Goal: Task Accomplishment & Management: Complete application form

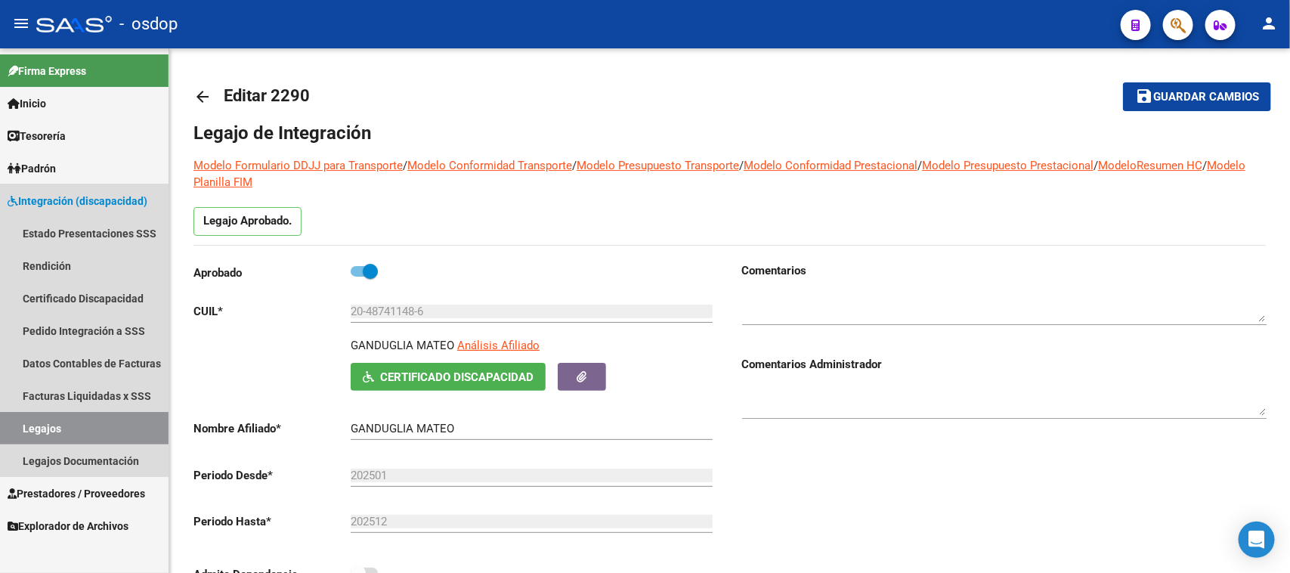
click at [107, 194] on span "Integración (discapacidad)" at bounding box center [78, 201] width 140 height 17
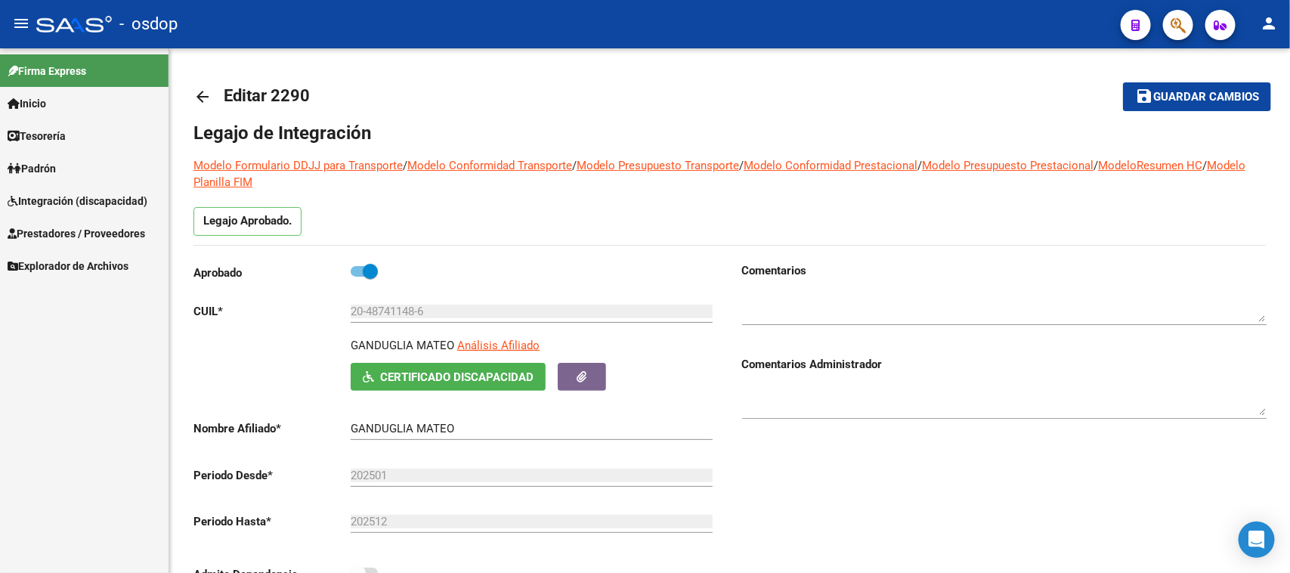
click at [98, 229] on span "Prestadores / Proveedores" at bounding box center [77, 233] width 138 height 17
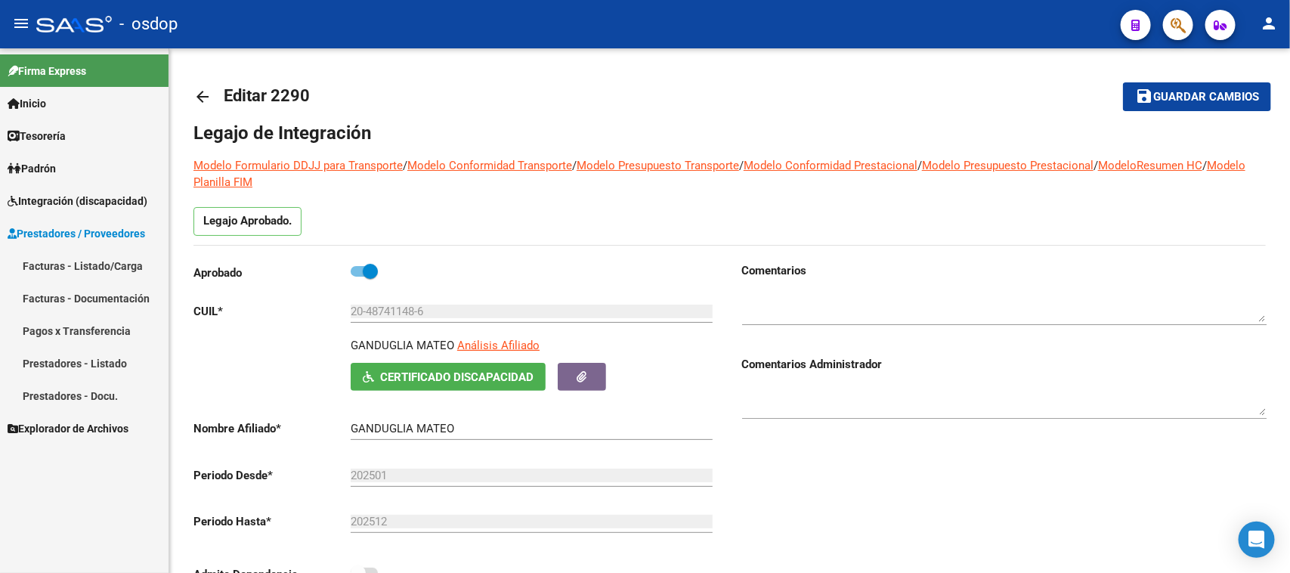
click at [107, 266] on link "Facturas - Listado/Carga" at bounding box center [84, 265] width 169 height 33
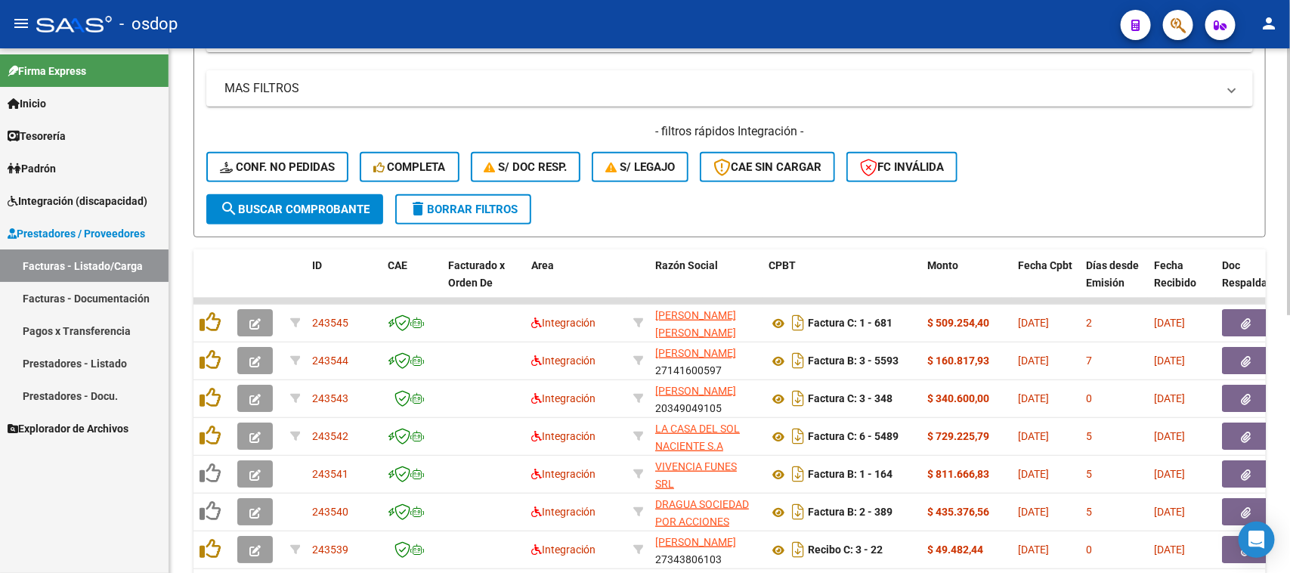
scroll to position [202, 0]
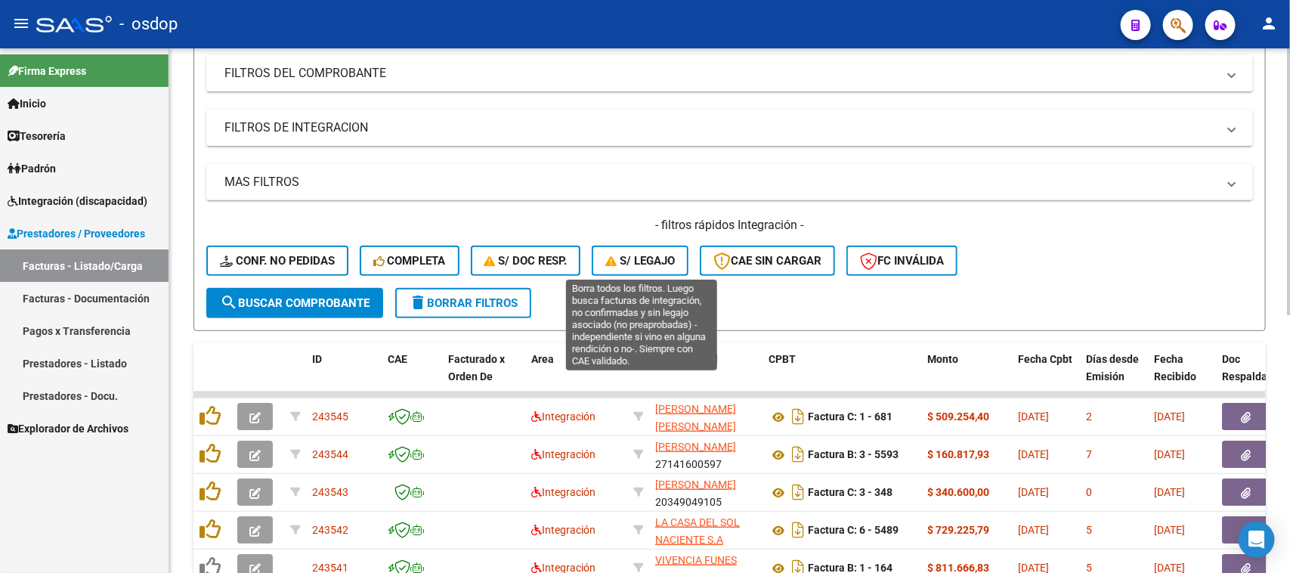
click at [658, 259] on span "S/ legajo" at bounding box center [640, 261] width 70 height 14
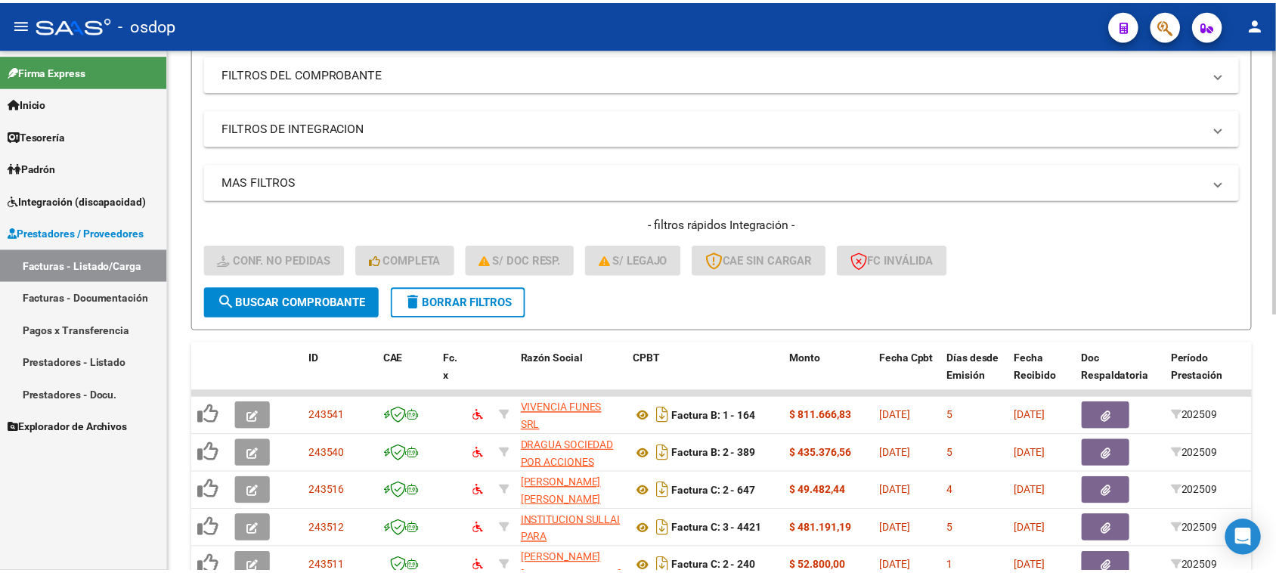
scroll to position [485, 0]
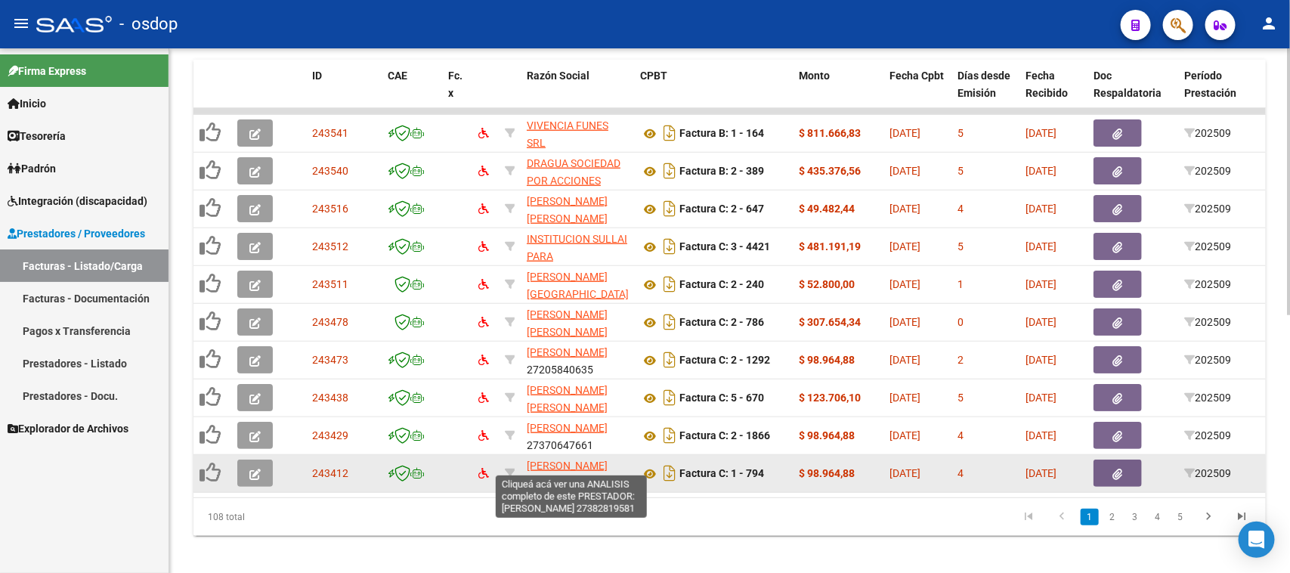
click at [597, 463] on span "[PERSON_NAME]" at bounding box center [567, 466] width 81 height 12
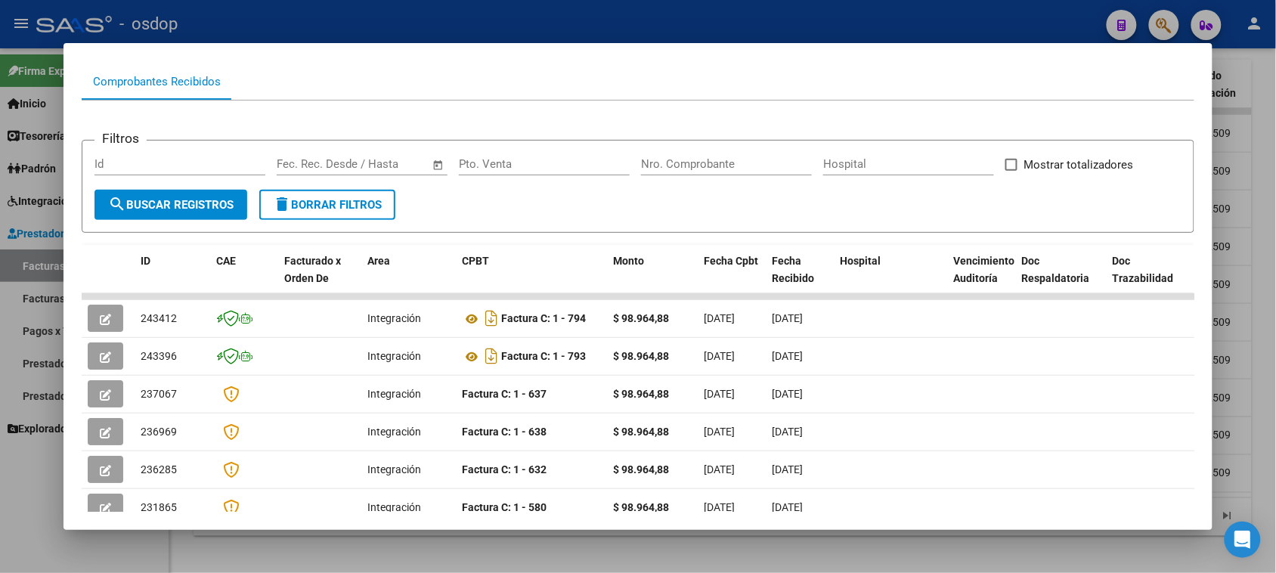
scroll to position [283, 0]
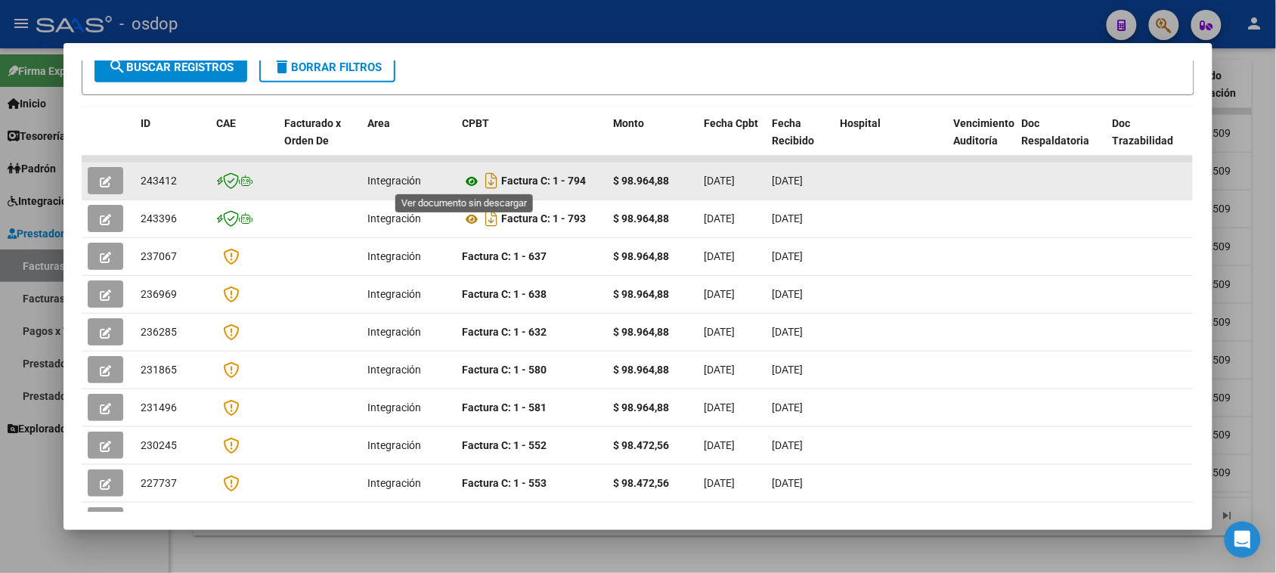
click at [463, 178] on icon at bounding box center [472, 181] width 20 height 18
click at [102, 176] on icon "button" at bounding box center [105, 181] width 11 height 11
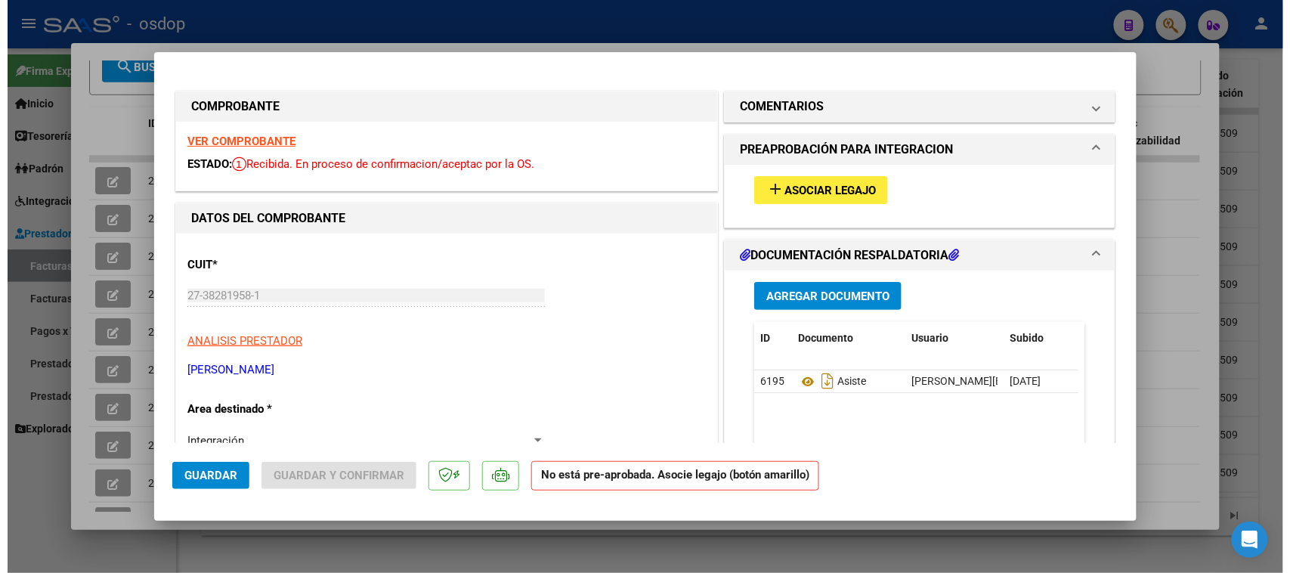
scroll to position [94, 0]
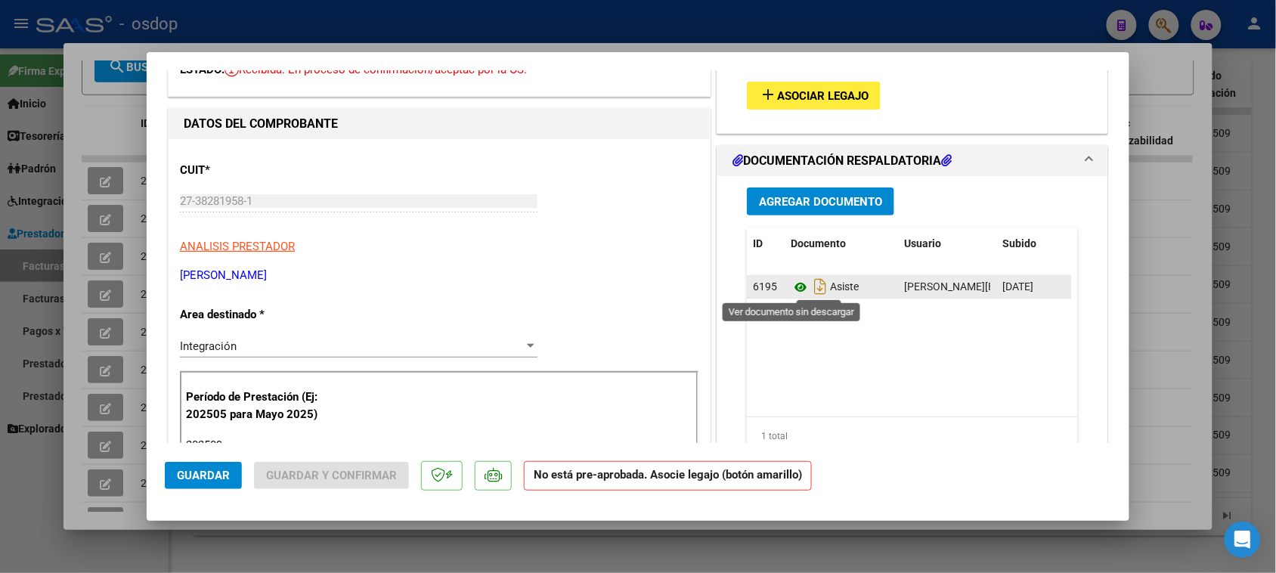
click at [798, 287] on icon at bounding box center [801, 287] width 20 height 18
click at [809, 97] on span "Asociar Legajo" at bounding box center [822, 96] width 91 height 14
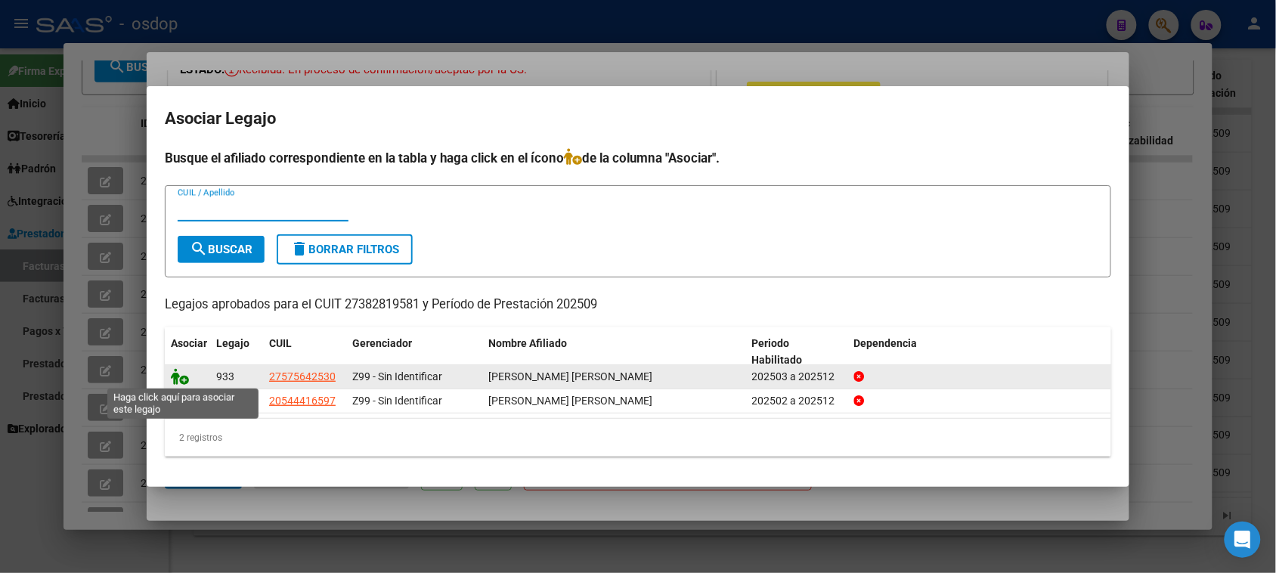
click at [180, 379] on icon at bounding box center [180, 376] width 18 height 17
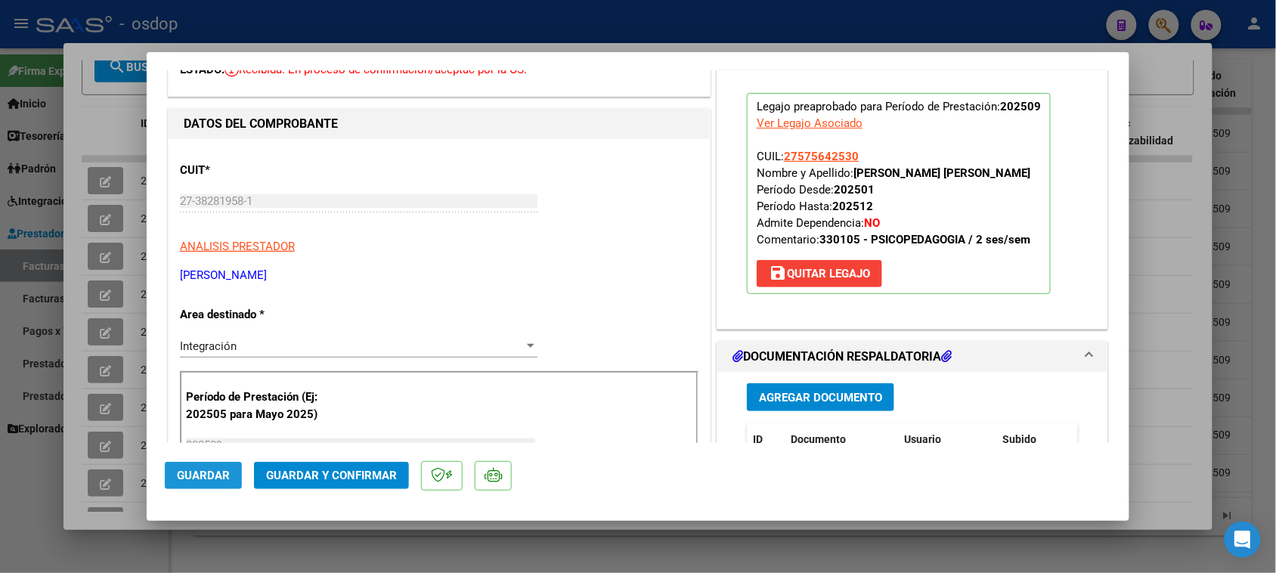
click at [209, 470] on span "Guardar" at bounding box center [203, 476] width 53 height 14
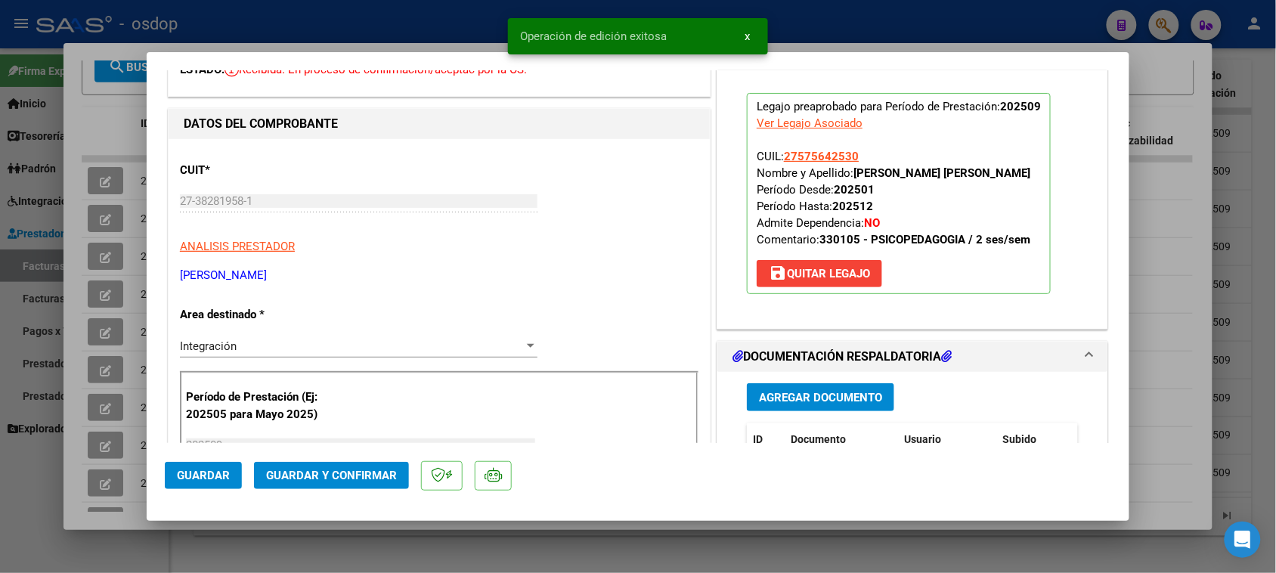
click at [493, 559] on div at bounding box center [638, 286] width 1276 height 573
type input "$ 0,00"
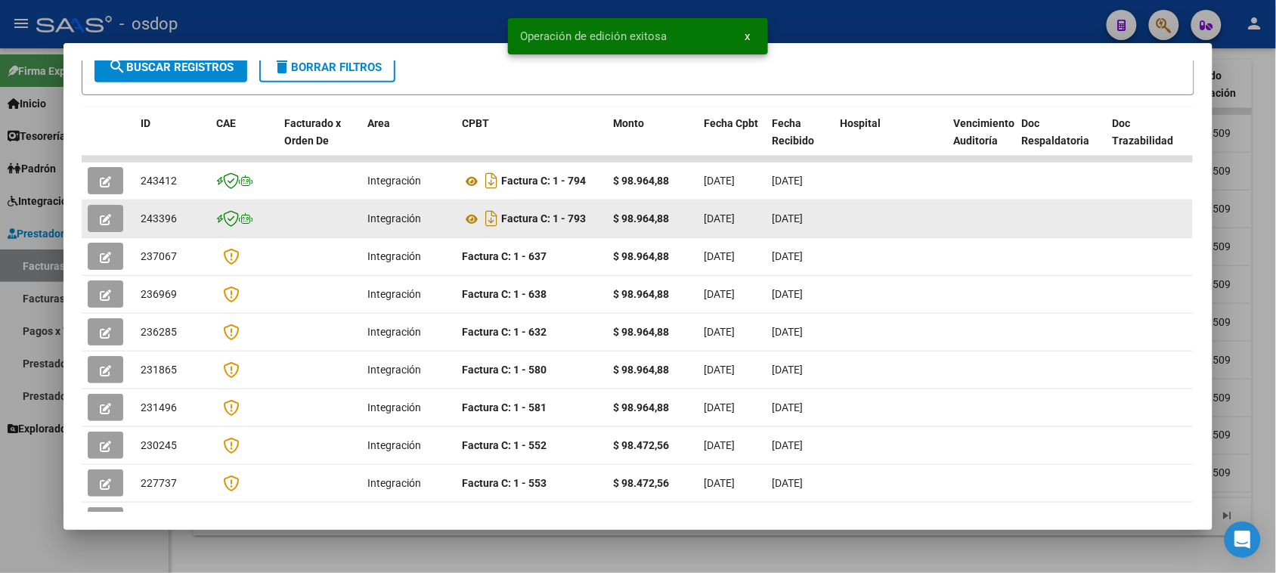
click at [107, 214] on button "button" at bounding box center [106, 218] width 36 height 27
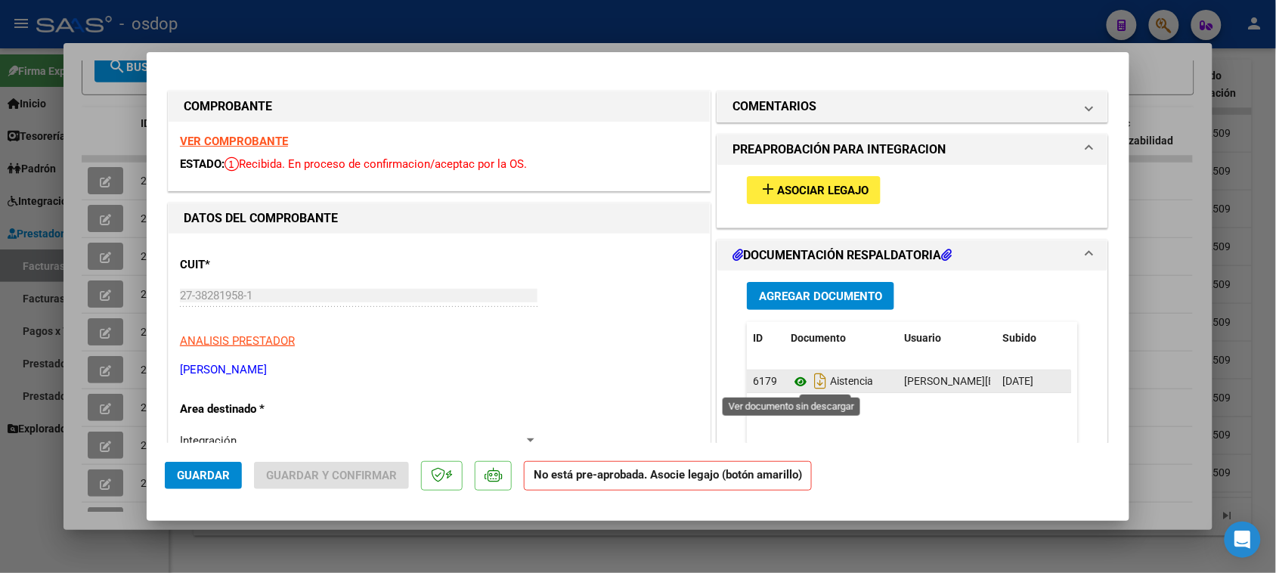
click at [791, 382] on icon at bounding box center [801, 382] width 20 height 18
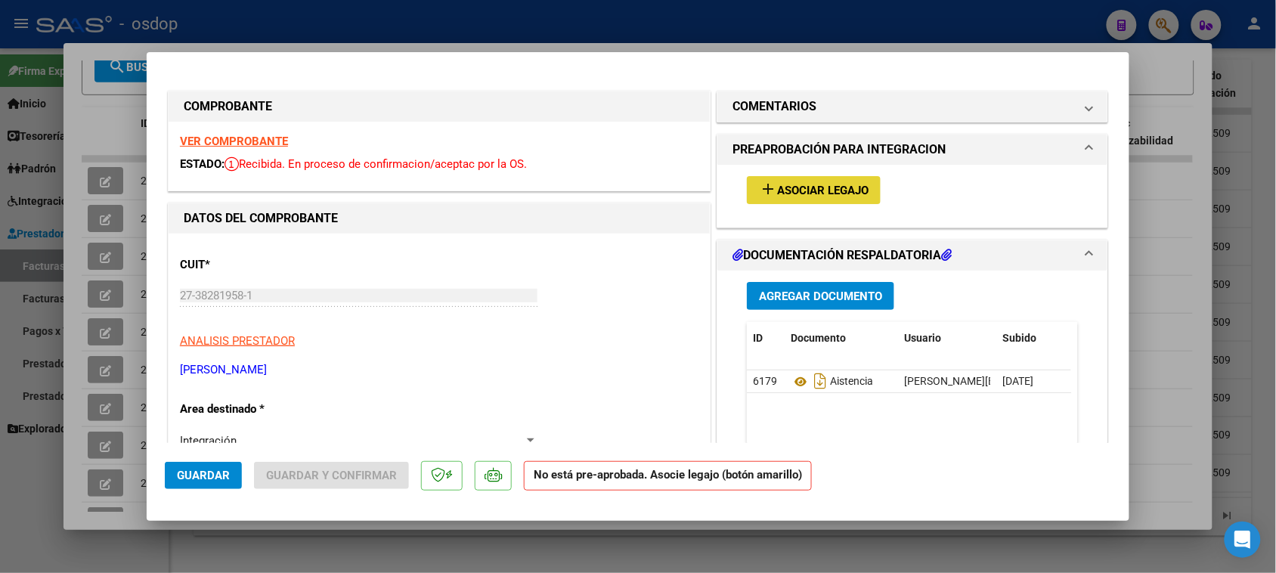
click at [807, 194] on span "Asociar Legajo" at bounding box center [822, 191] width 91 height 14
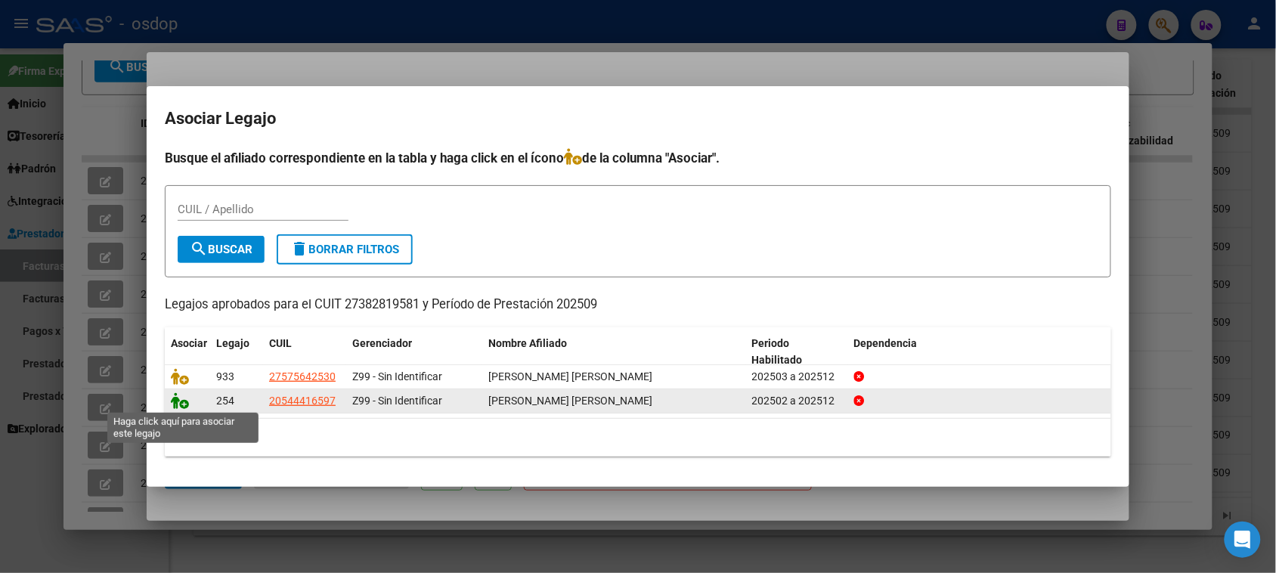
click at [179, 403] on icon at bounding box center [180, 400] width 18 height 17
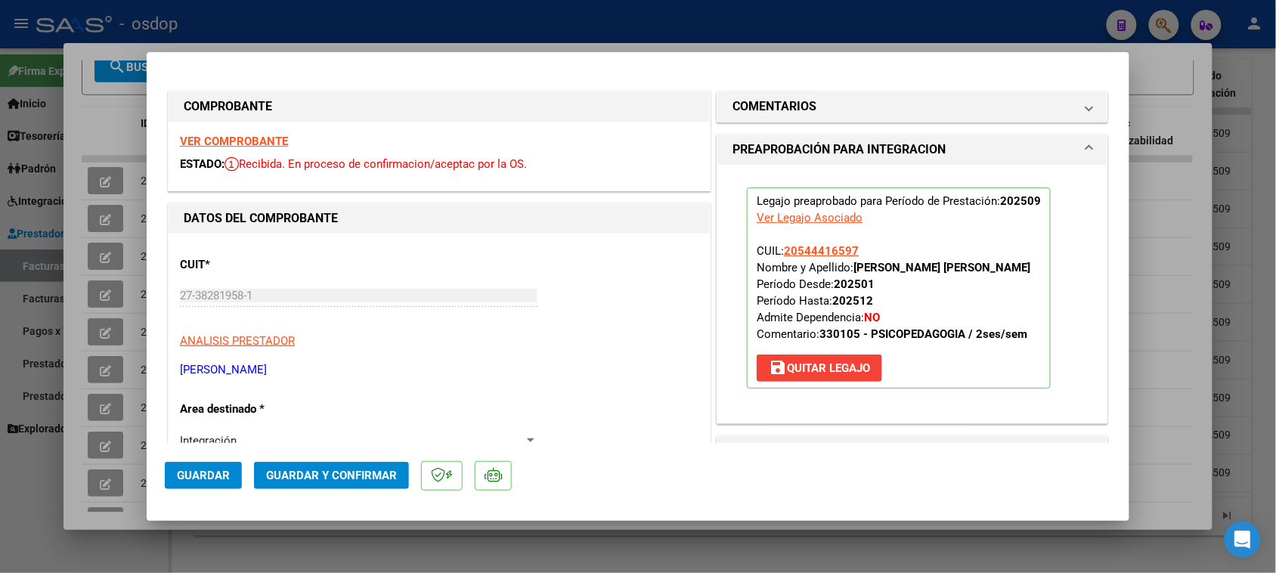
click at [206, 478] on span "Guardar" at bounding box center [203, 476] width 53 height 14
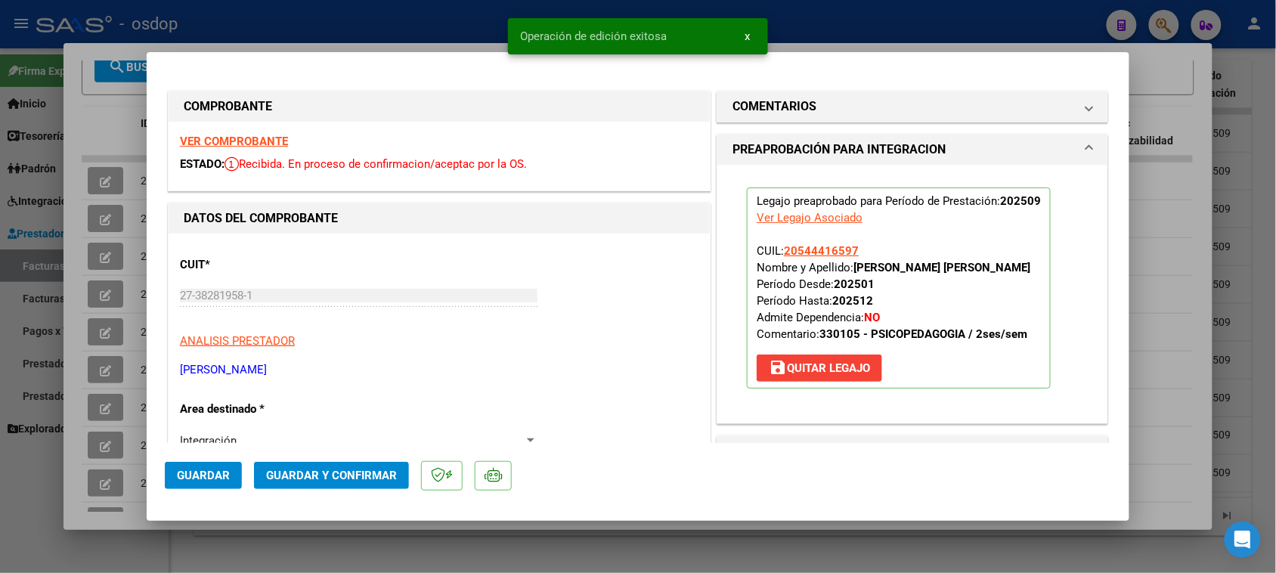
click at [337, 541] on div at bounding box center [638, 286] width 1276 height 573
type input "$ 0,00"
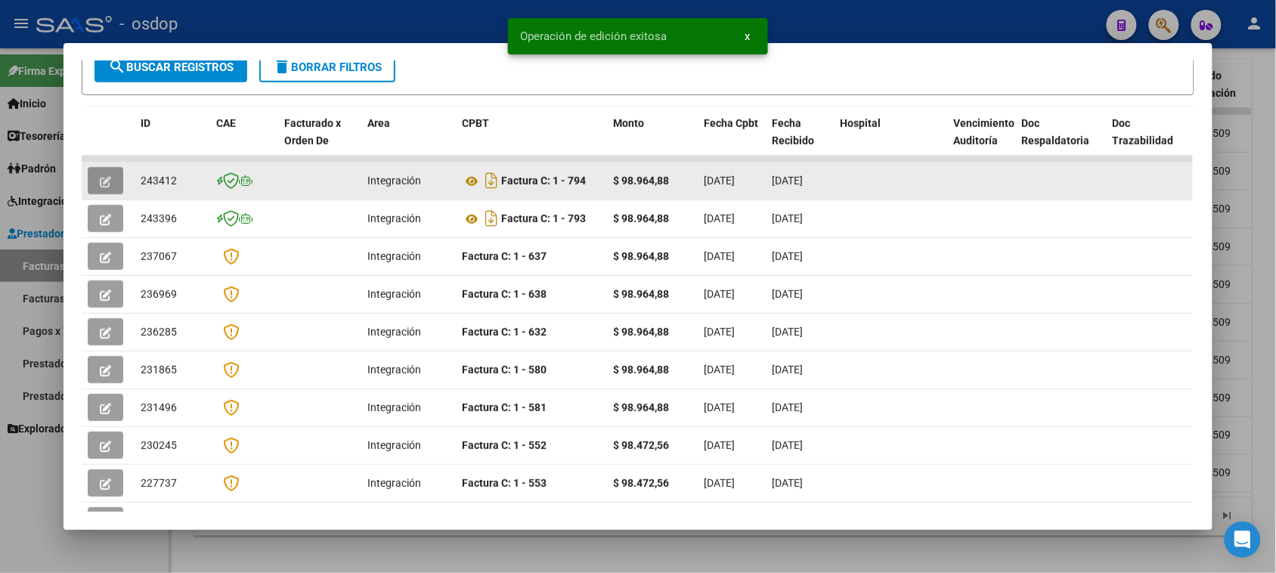
click at [106, 183] on button "button" at bounding box center [106, 180] width 36 height 27
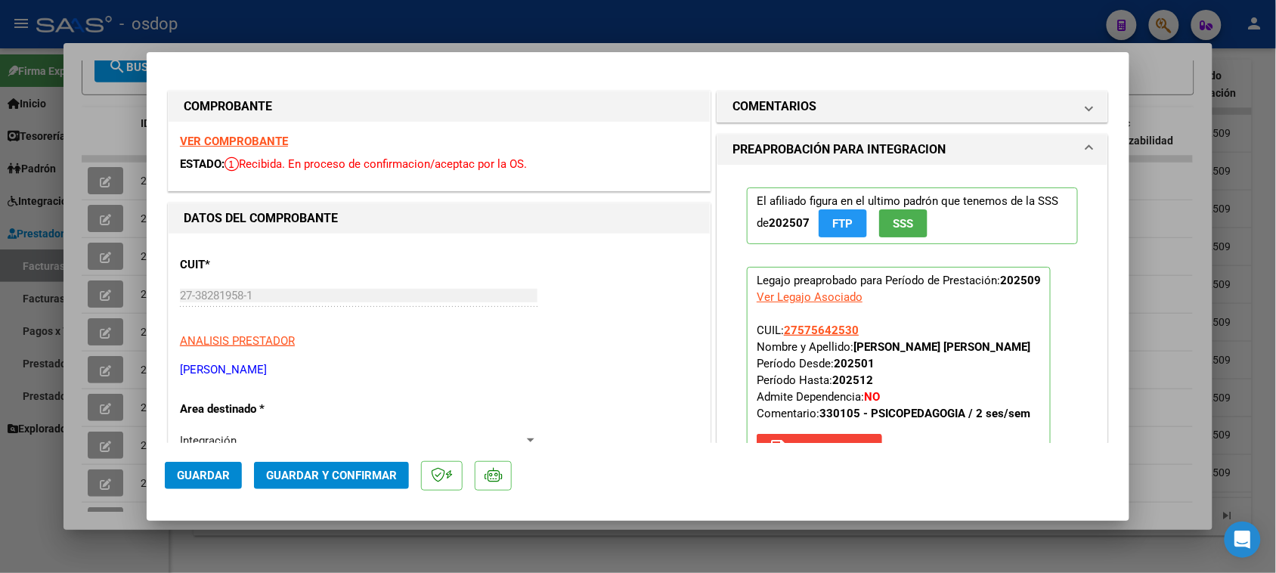
click at [584, 564] on div at bounding box center [638, 286] width 1276 height 573
type input "$ 0,00"
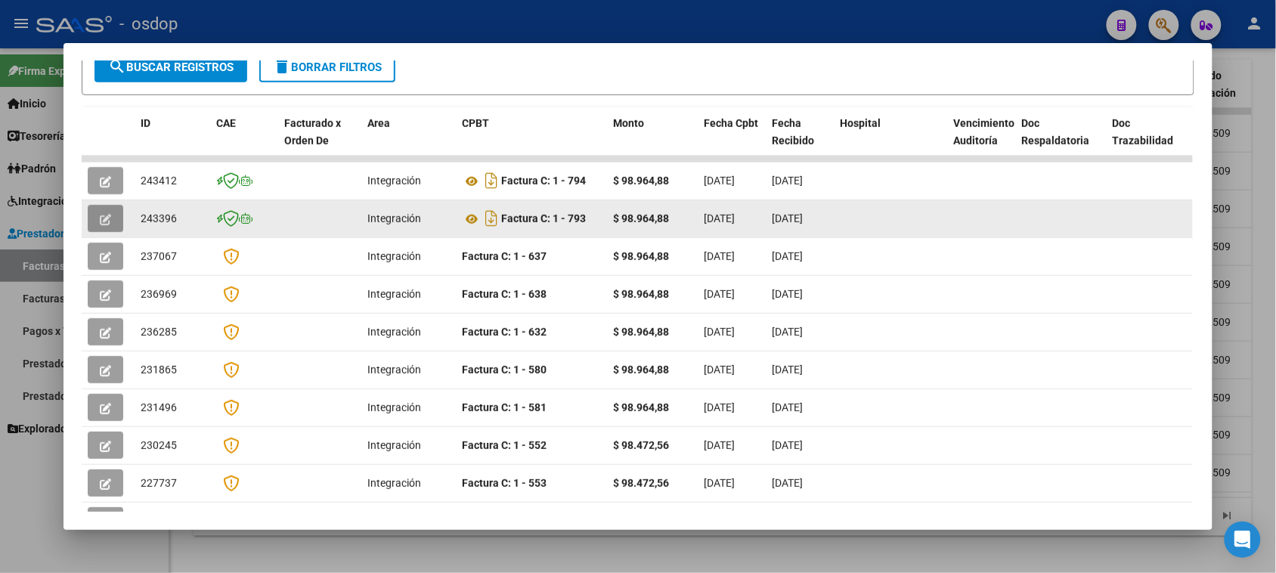
click at [103, 216] on icon "button" at bounding box center [105, 219] width 11 height 11
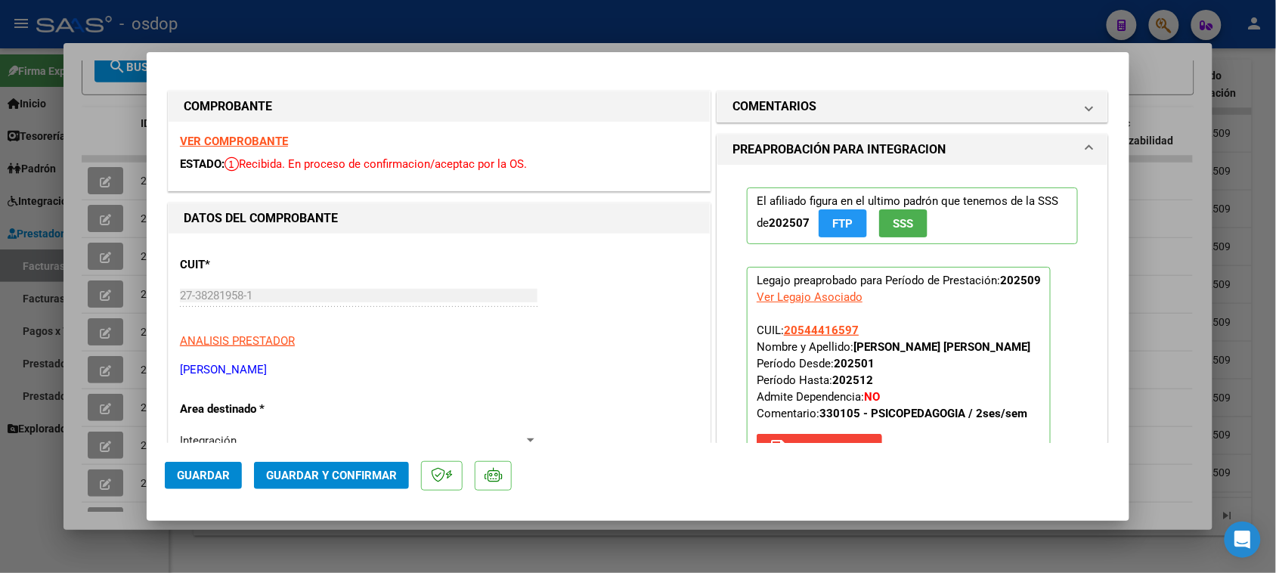
click at [695, 567] on div at bounding box center [638, 286] width 1276 height 573
type input "$ 0,00"
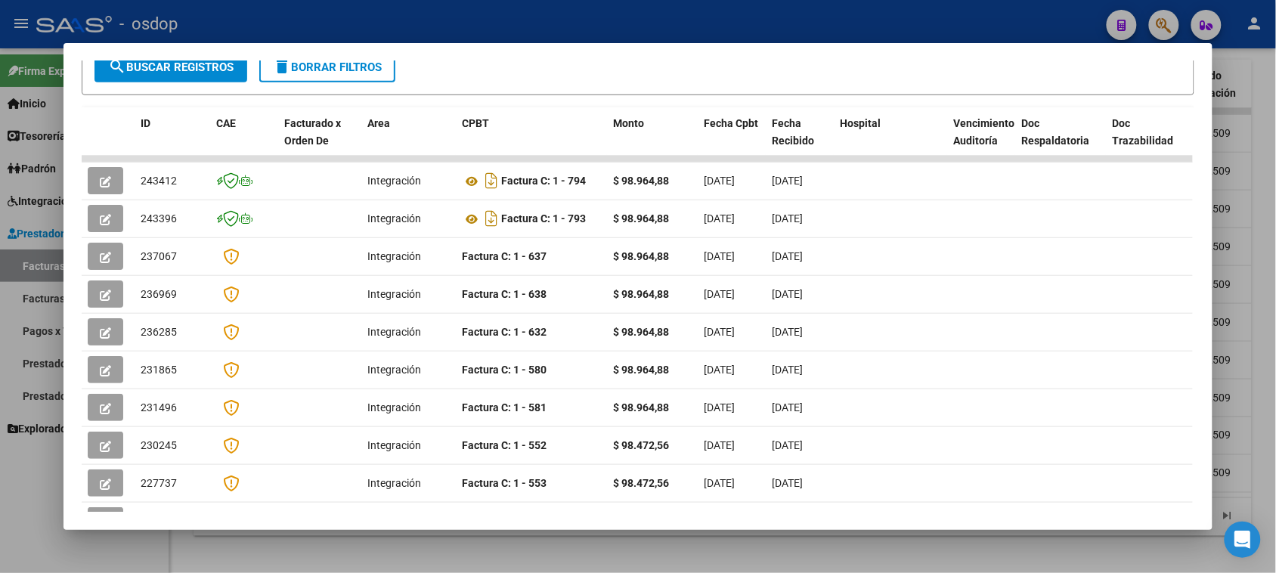
click at [711, 559] on div at bounding box center [638, 286] width 1276 height 573
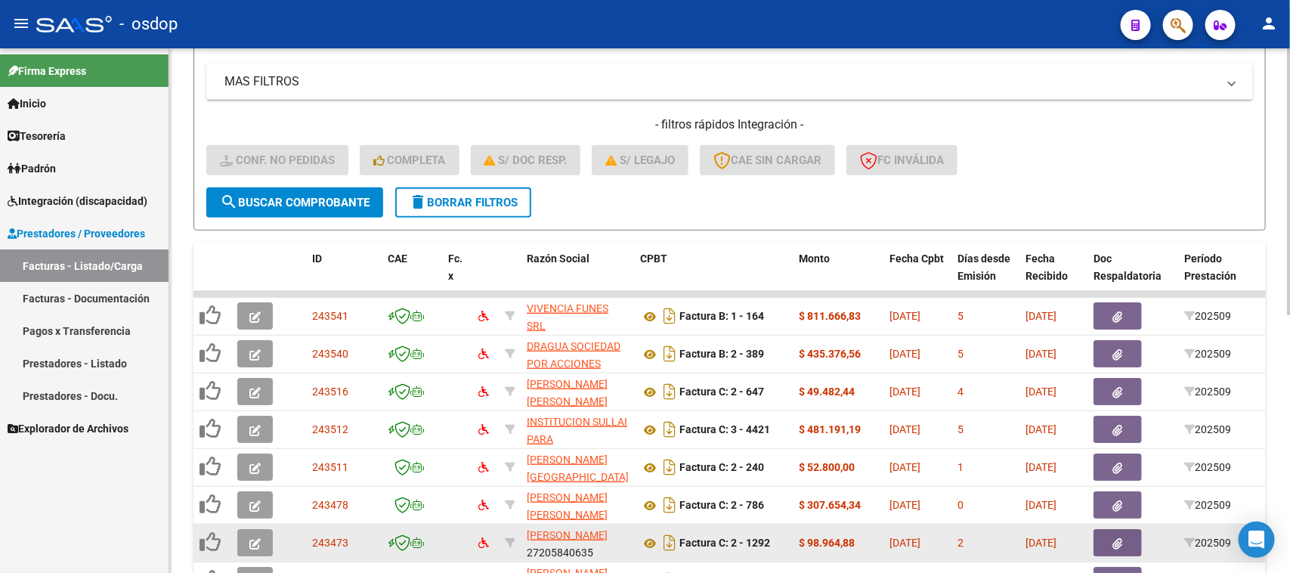
scroll to position [296, 0]
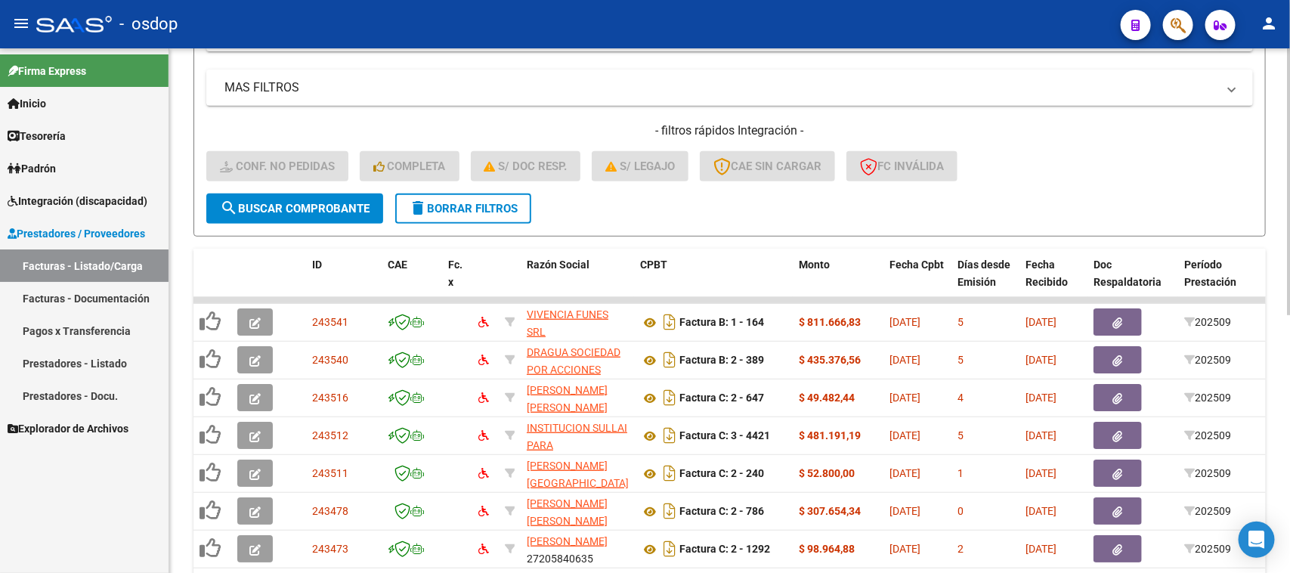
click at [463, 209] on span "delete Borrar Filtros" at bounding box center [463, 209] width 109 height 14
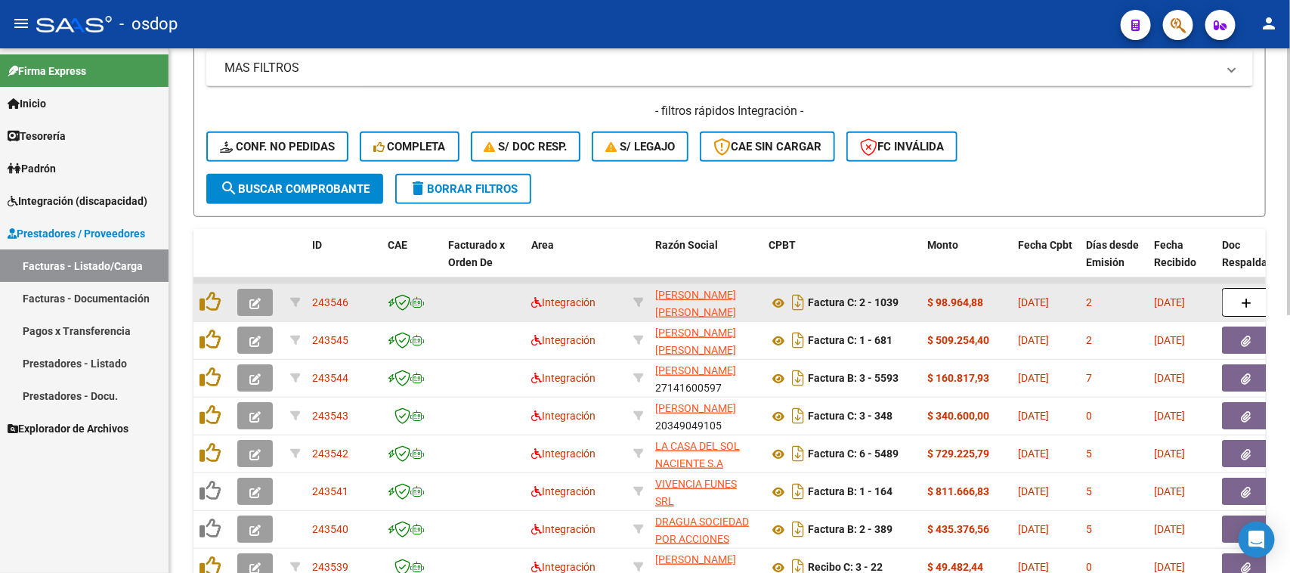
scroll to position [107, 0]
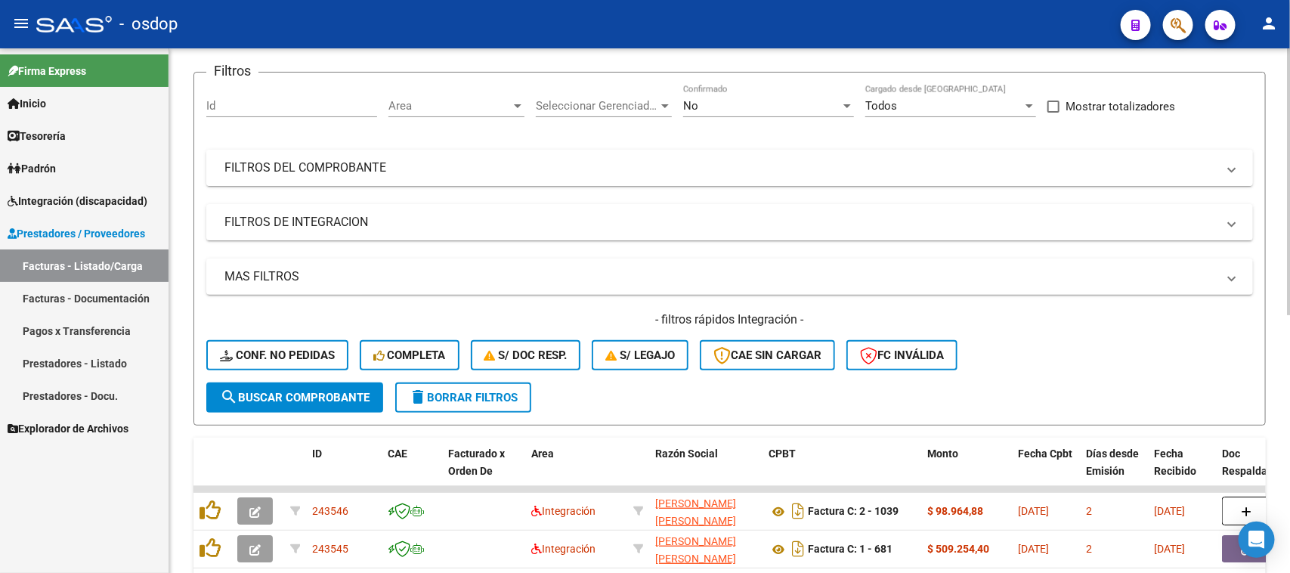
click at [333, 166] on mat-panel-title "FILTROS DEL COMPROBANTE" at bounding box center [721, 167] width 992 height 17
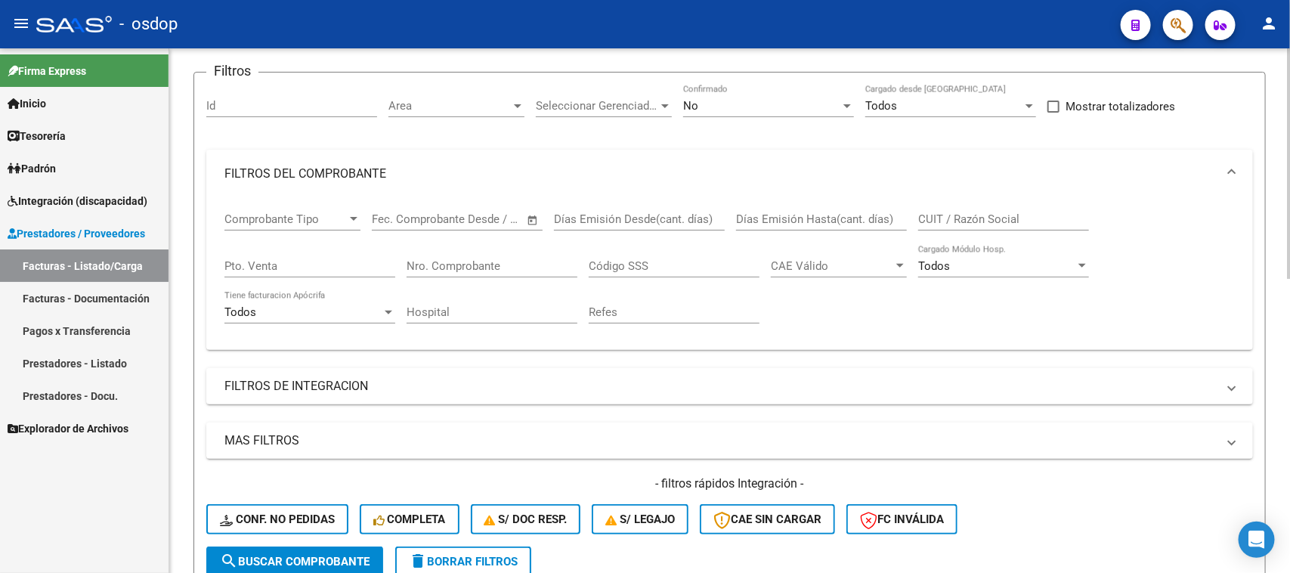
click at [962, 215] on input "CUIT / Razón Social" at bounding box center [1003, 219] width 171 height 14
type input "medina"
click at [305, 555] on span "search Buscar Comprobante" at bounding box center [295, 562] width 150 height 14
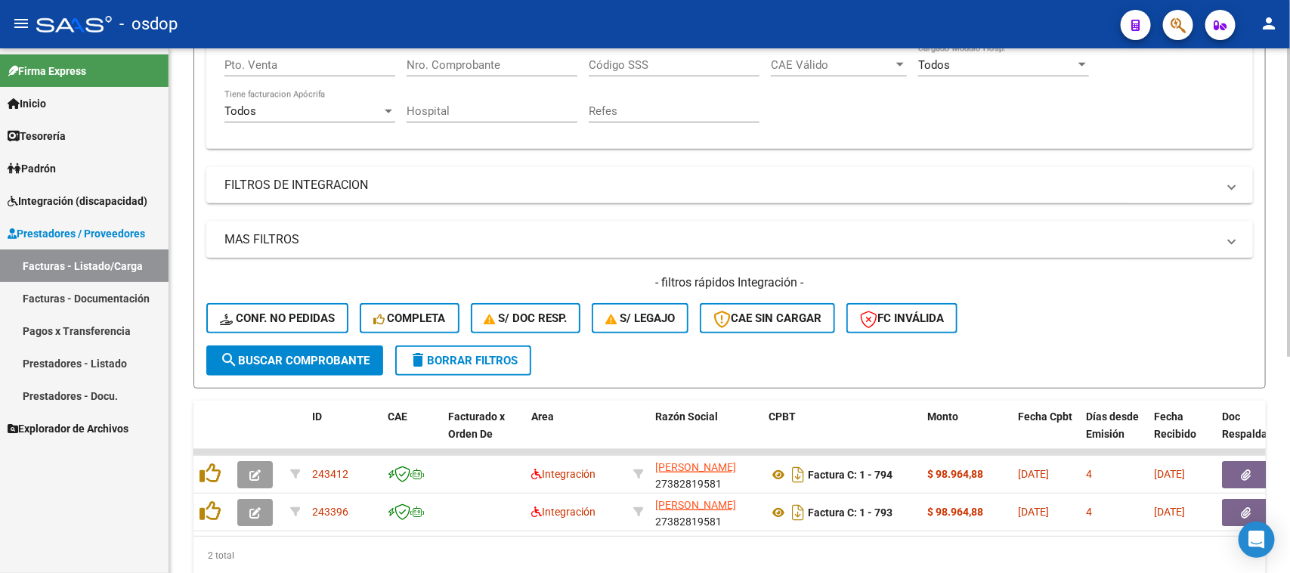
scroll to position [368, 0]
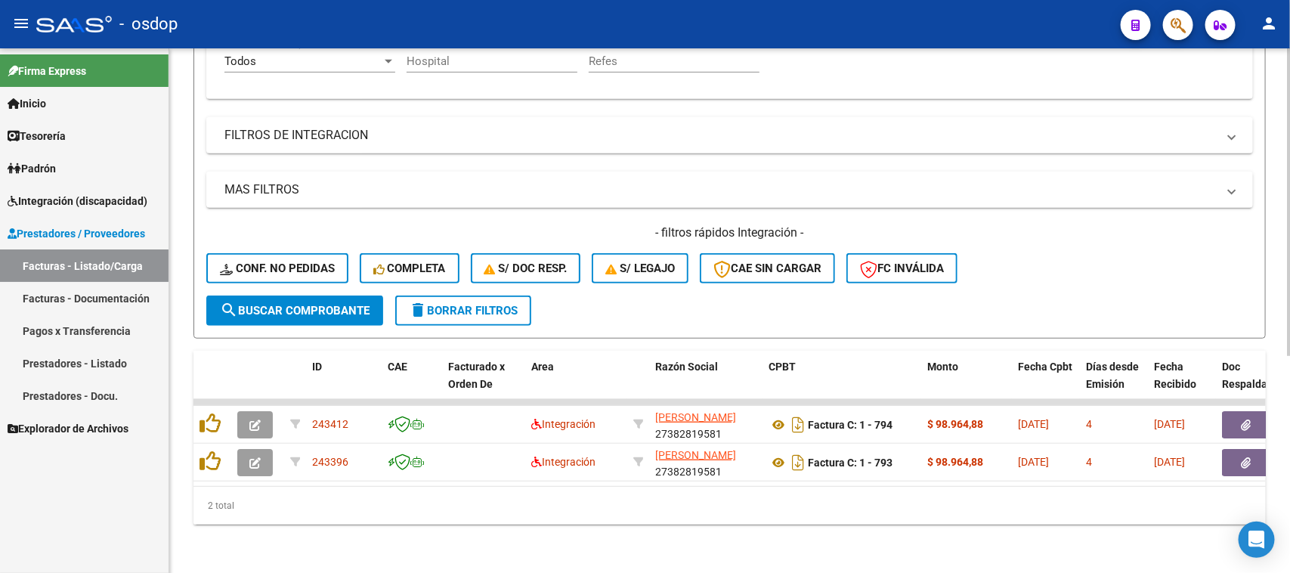
click at [679, 553] on div "Video tutorial PRESTADORES -> Listado de CPBTs Emitidos por Prestadores / Prove…" at bounding box center [729, 131] width 1121 height 883
